Goal: Transaction & Acquisition: Purchase product/service

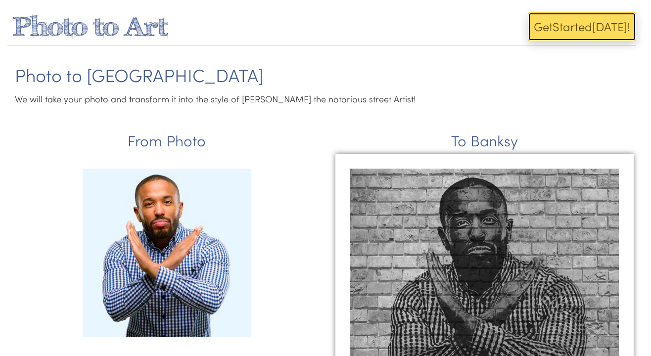
click at [557, 30] on button "Get Start ed [DATE]!" at bounding box center [582, 26] width 108 height 29
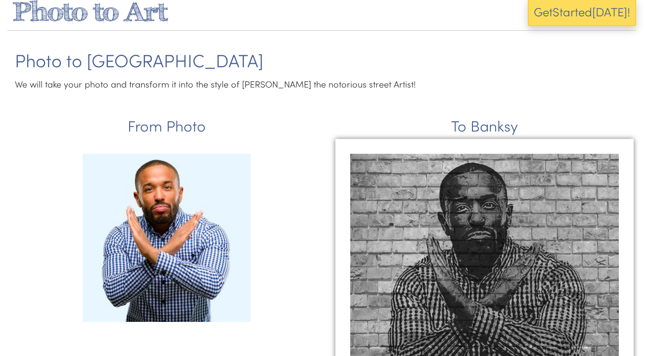
scroll to position [17, 0]
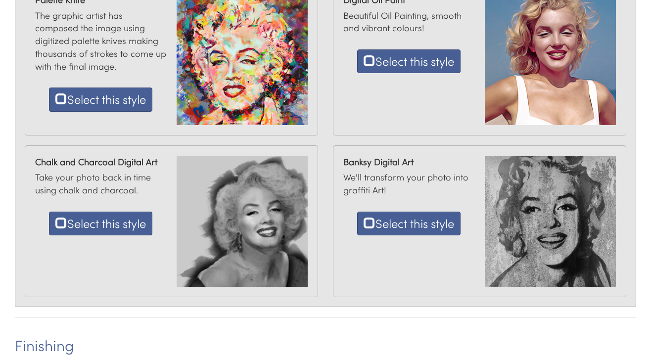
scroll to position [538, 0]
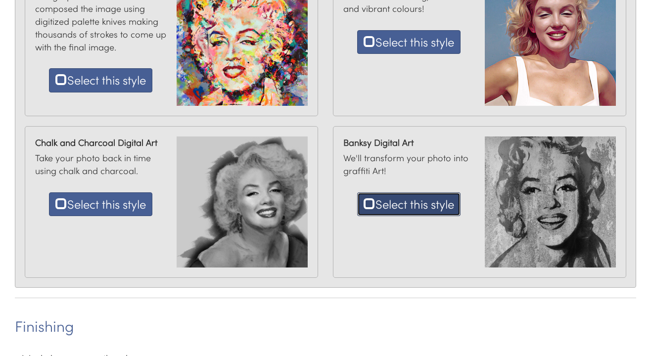
click at [416, 205] on button "Select this style" at bounding box center [408, 205] width 103 height 24
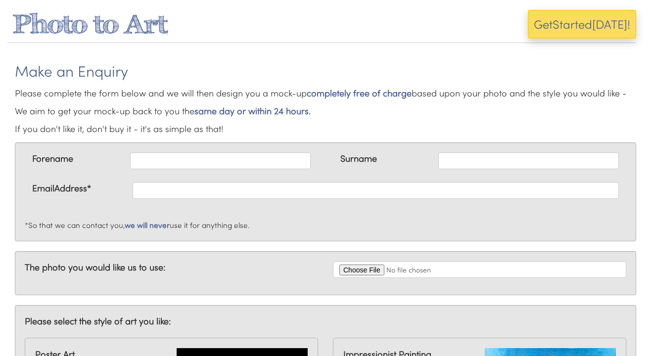
scroll to position [0, 0]
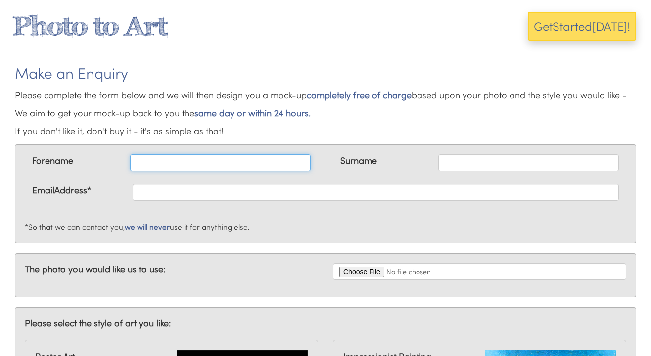
click at [158, 166] on input "text" at bounding box center [220, 162] width 181 height 17
type input "brrr"
click at [496, 154] on div "Forename brrr Surname EmailAddress* *So that we can contact you, we will never …" at bounding box center [326, 194] width 622 height 99
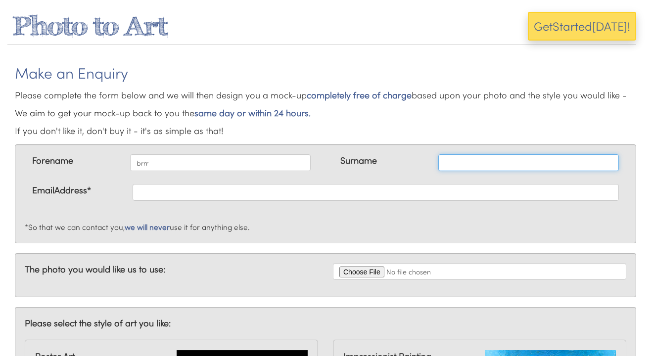
click at [494, 158] on input "text" at bounding box center [528, 162] width 181 height 17
type input "brrr"
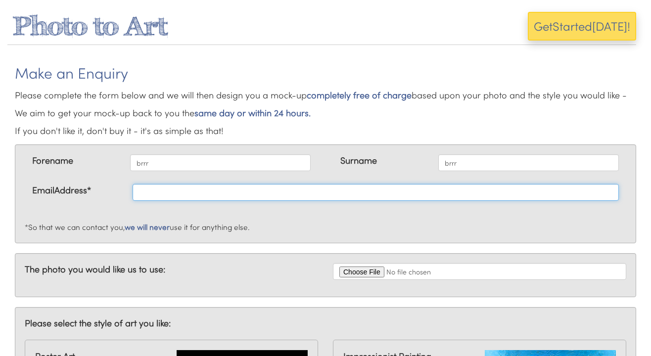
click at [458, 194] on input "text" at bounding box center [376, 192] width 486 height 17
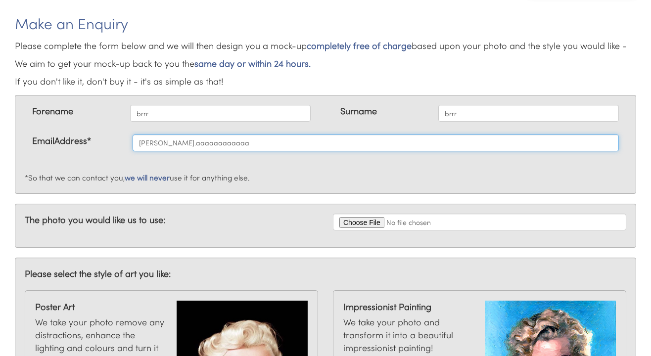
scroll to position [73, 0]
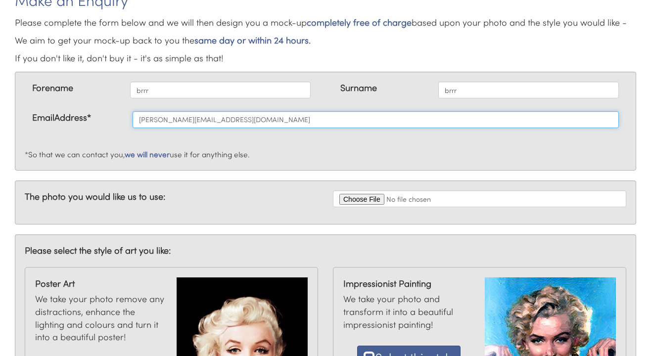
type input "aron.aaaaaaaaaaaa@gmail.com"
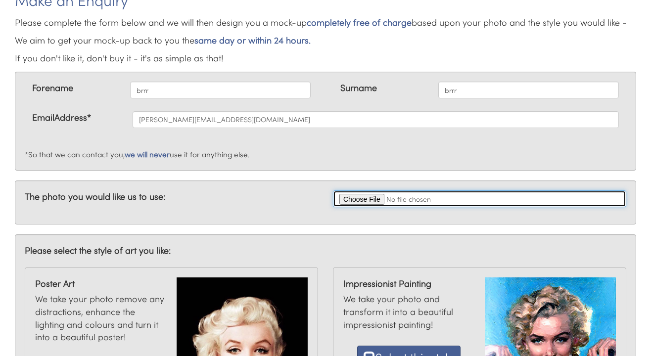
click at [360, 198] on input "file" at bounding box center [479, 199] width 293 height 17
type input "C:\fakepath\5w1tfgr526md1.png"
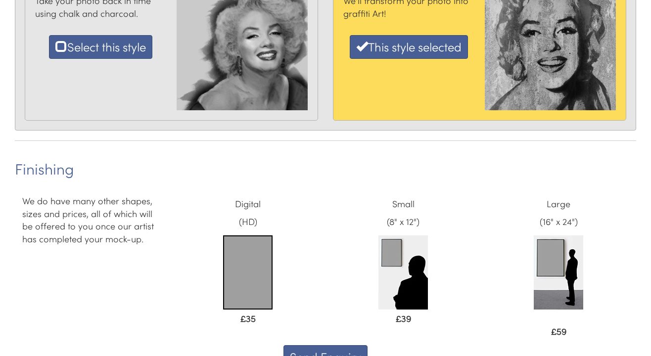
scroll to position [764, 0]
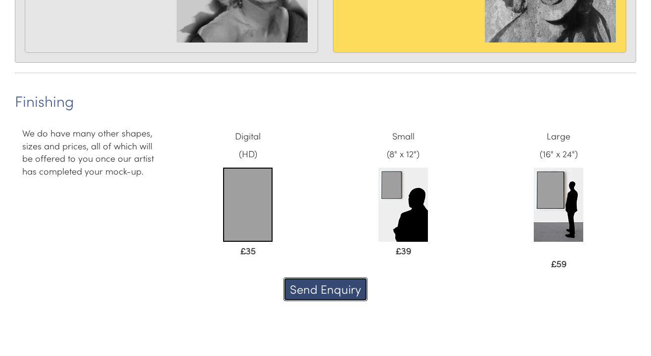
click at [334, 290] on button "Send Enquiry" at bounding box center [326, 290] width 84 height 24
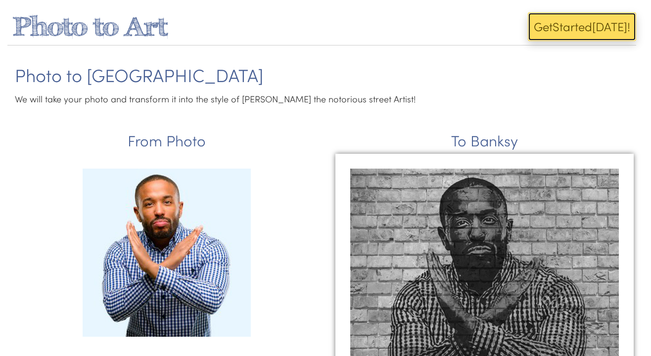
click at [552, 26] on span "Get" at bounding box center [543, 26] width 19 height 16
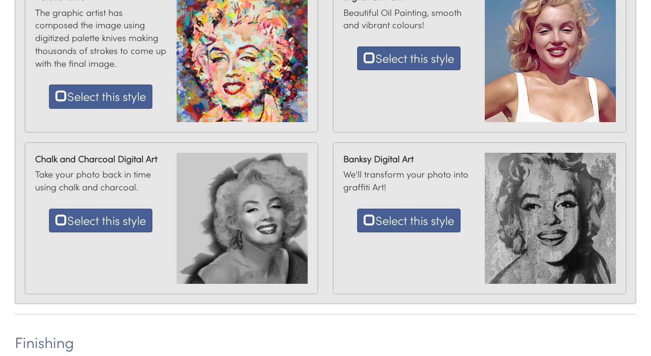
scroll to position [529, 0]
